Goal: Entertainment & Leisure: Consume media (video, audio)

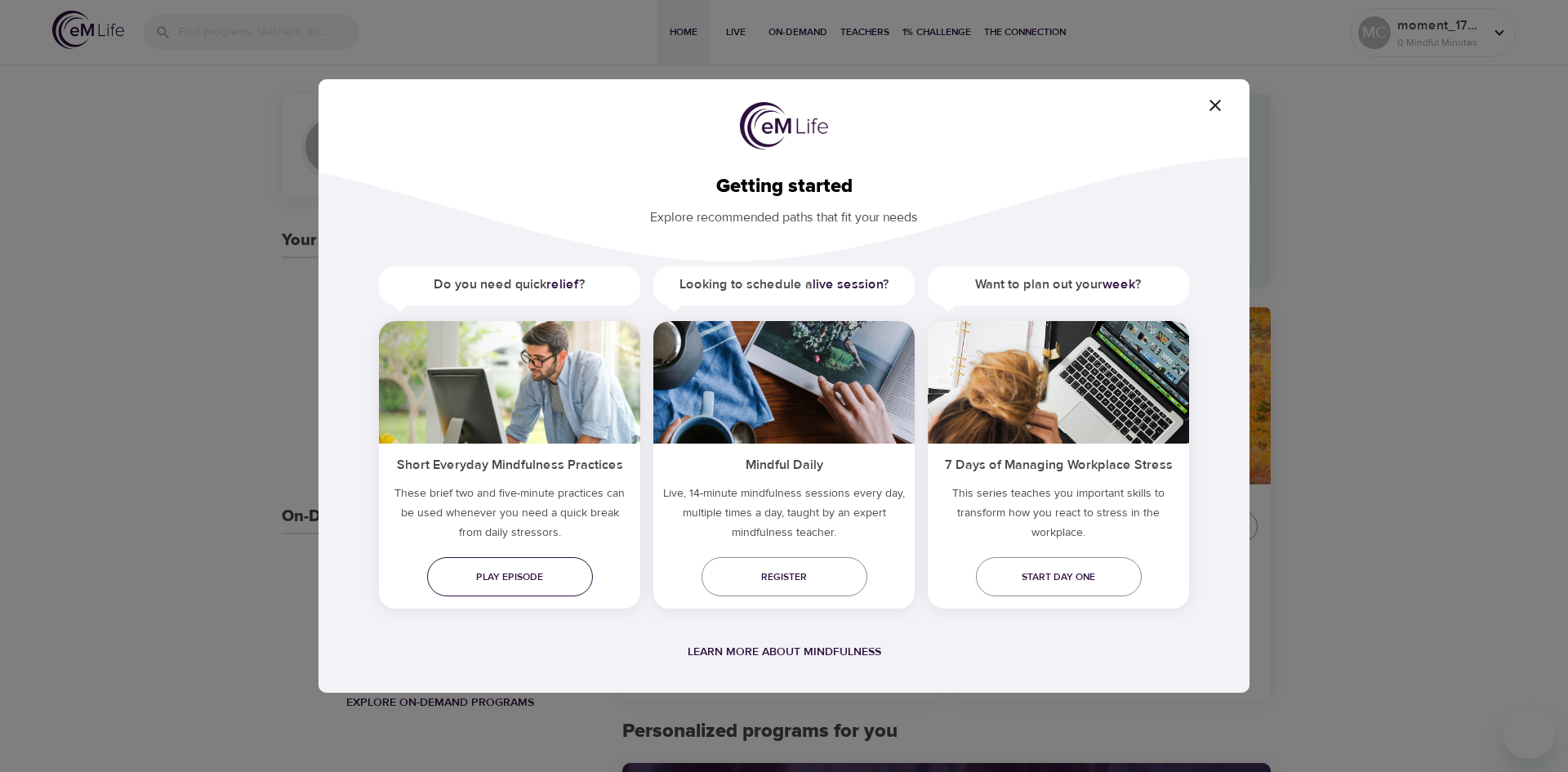
click at [510, 579] on span "Play episode" at bounding box center [510, 577] width 140 height 17
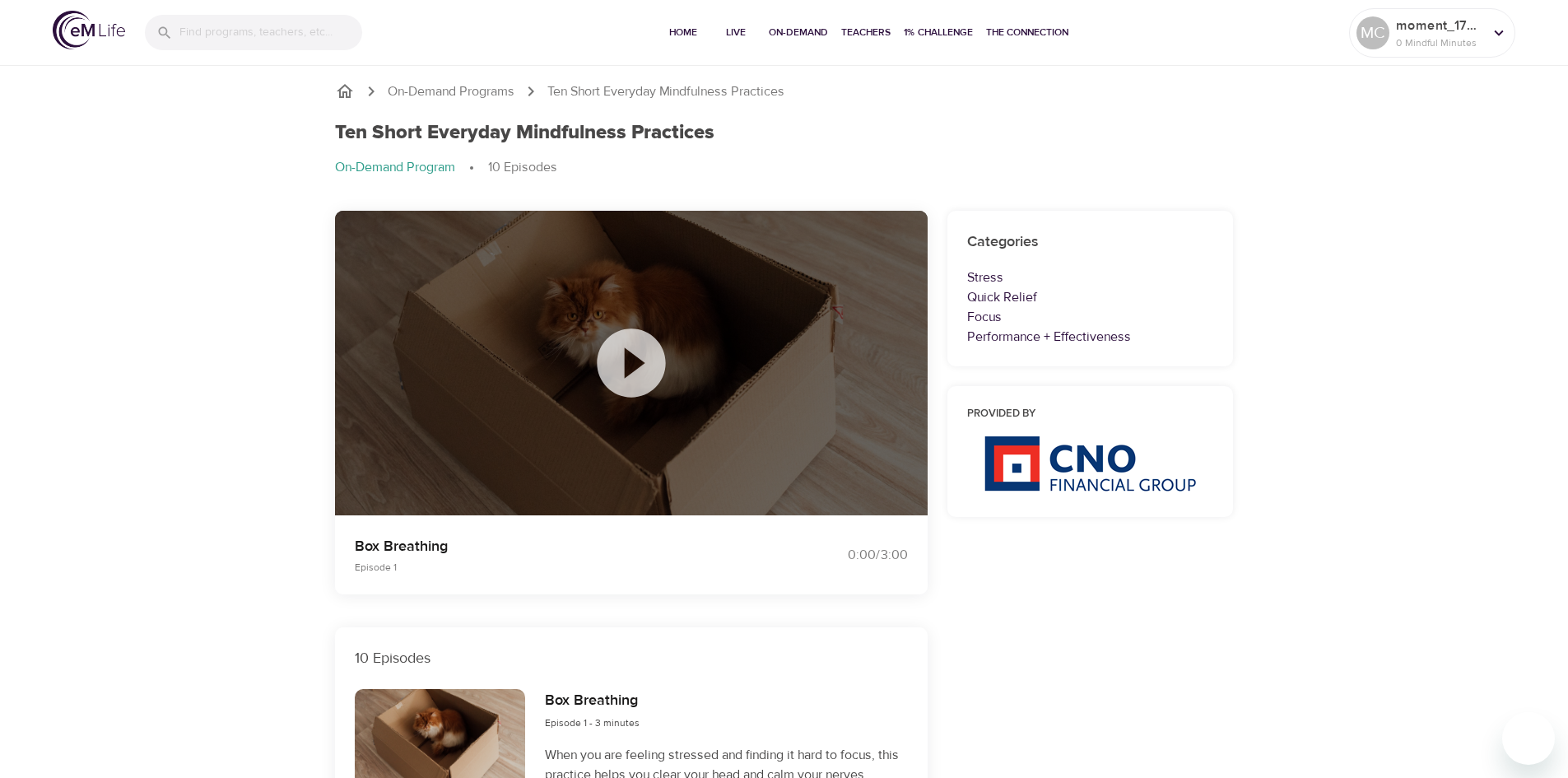
click at [622, 353] on icon at bounding box center [631, 363] width 69 height 69
